Goal: Navigation & Orientation: Find specific page/section

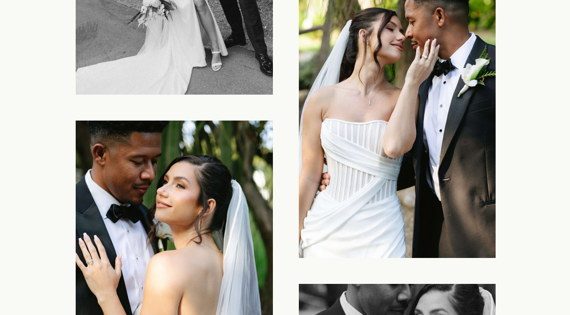
scroll to position [11376, 0]
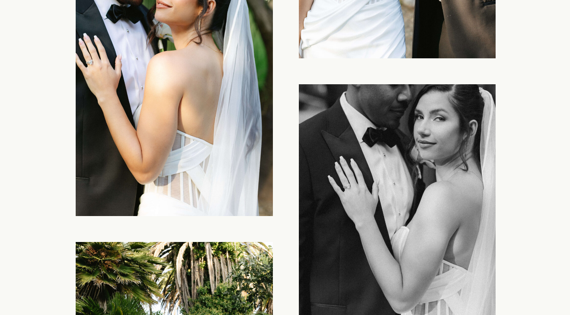
click at [303, 121] on img at bounding box center [397, 231] width 197 height 295
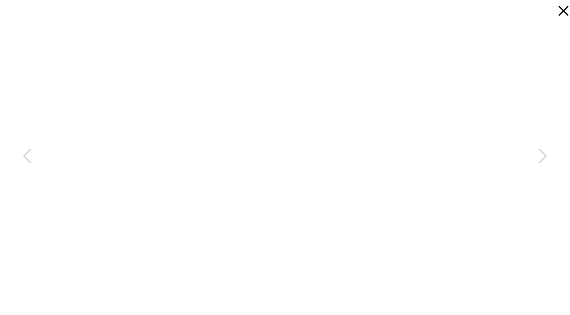
scroll to position [11758, 0]
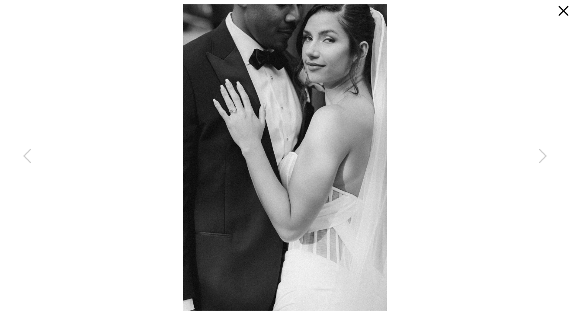
click at [557, 10] on icon at bounding box center [560, 8] width 17 height 17
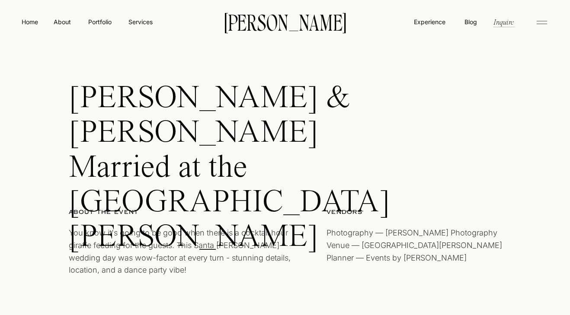
scroll to position [0, 0]
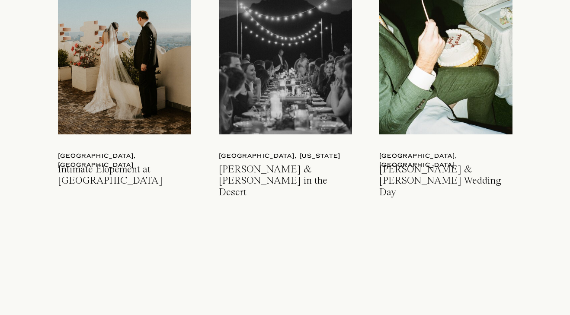
scroll to position [1350, 0]
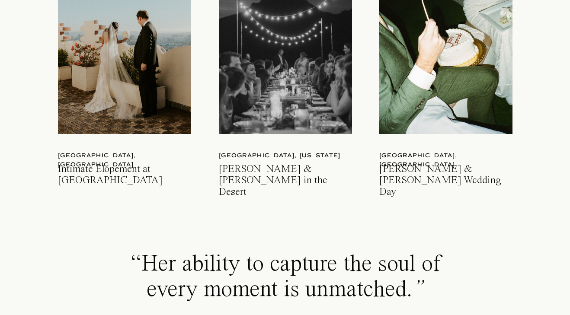
click at [416, 94] on div at bounding box center [445, 45] width 133 height 177
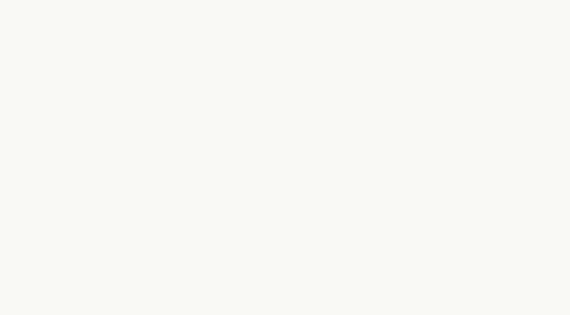
scroll to position [6799, 0]
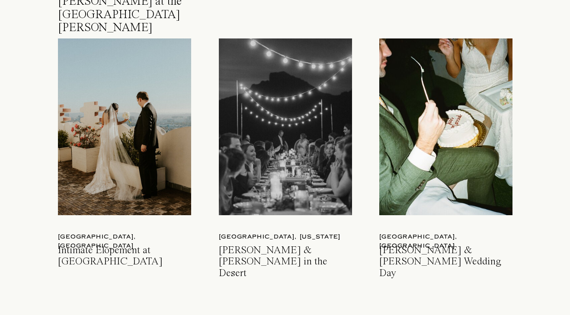
scroll to position [1269, 0]
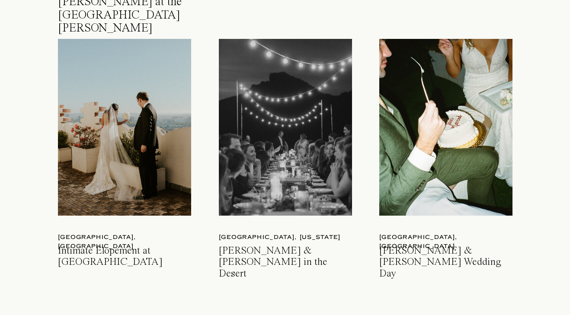
click at [300, 124] on div at bounding box center [285, 127] width 133 height 177
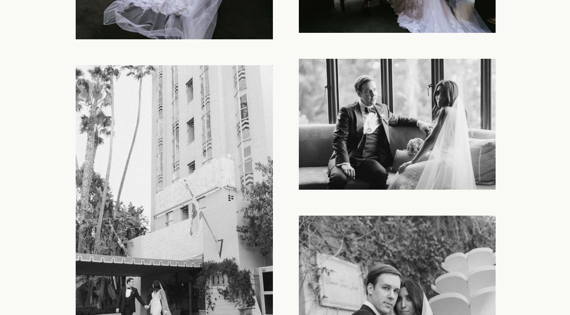
scroll to position [4034, 0]
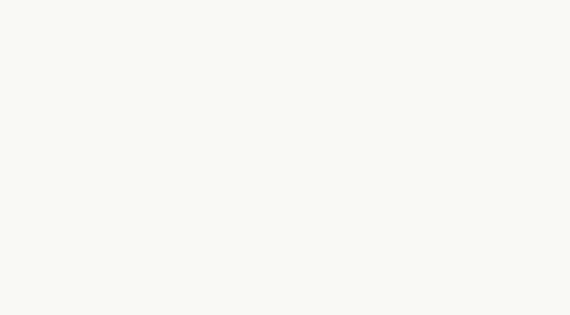
scroll to position [16141, 0]
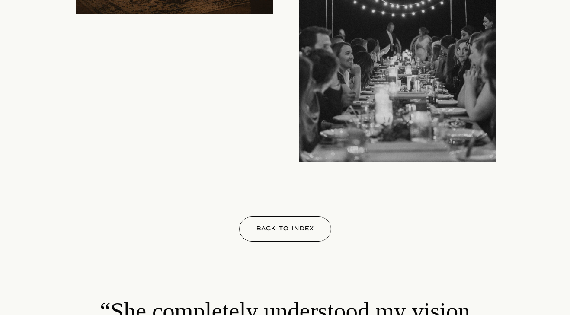
scroll to position [9196, 0]
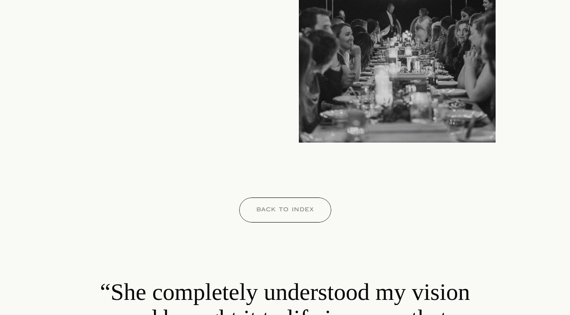
click at [290, 207] on p "Back to index" at bounding box center [285, 211] width 84 height 13
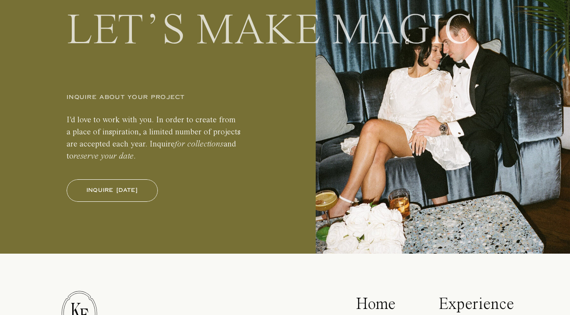
scroll to position [9224, 0]
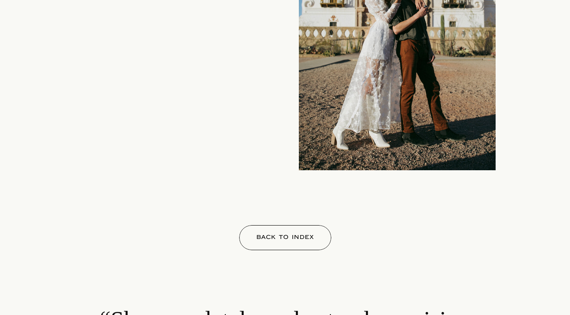
scroll to position [4722, 0]
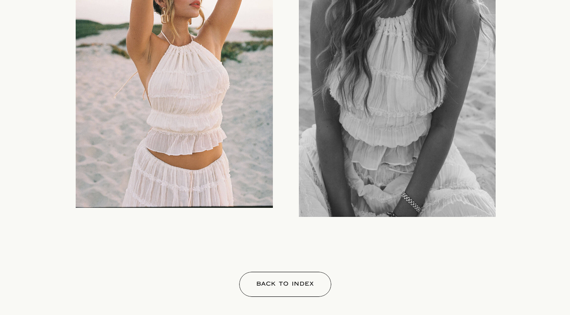
scroll to position [5618, 0]
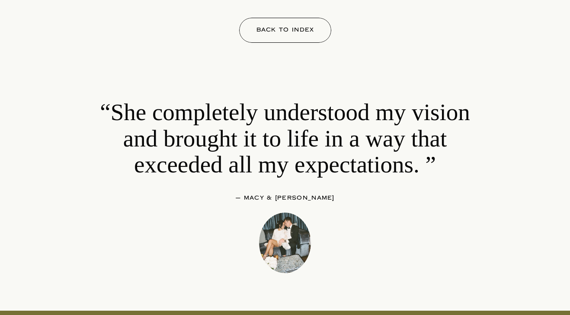
scroll to position [4755, 0]
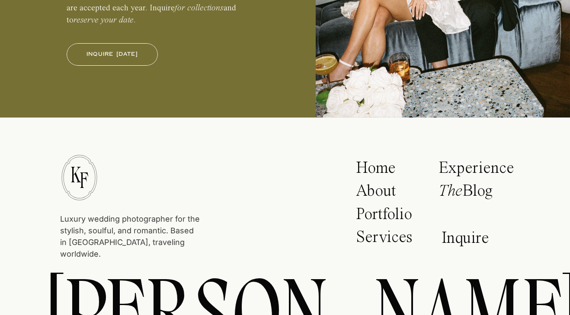
scroll to position [5143, 0]
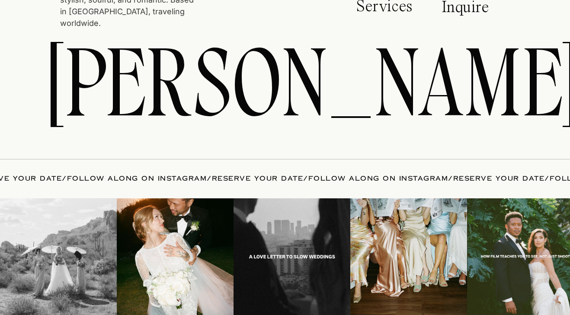
scroll to position [3328, 0]
